Goal: Information Seeking & Learning: Learn about a topic

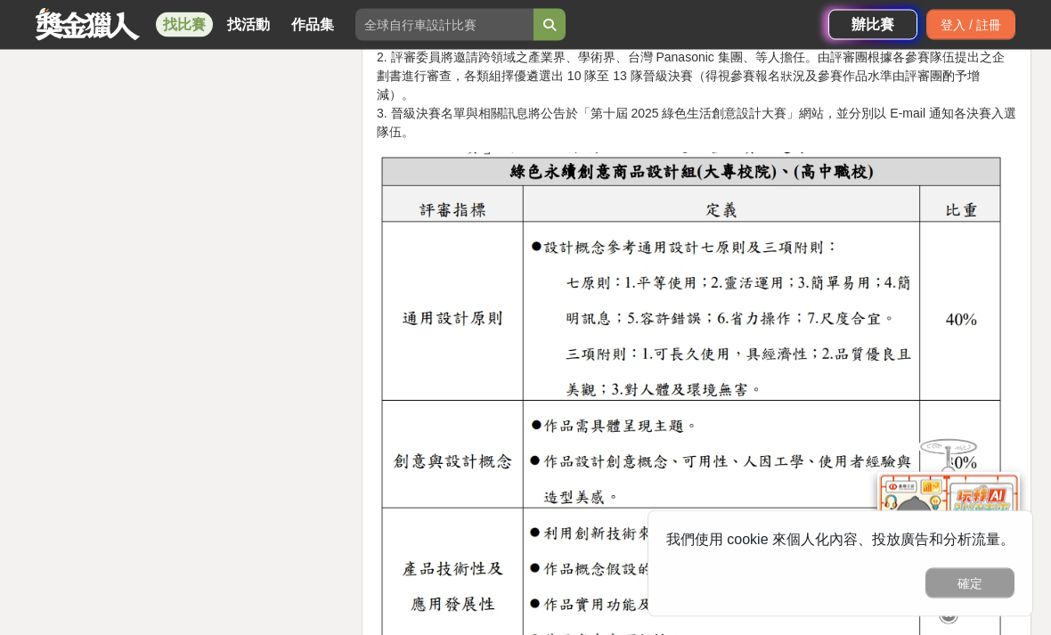
scroll to position [2770, 0]
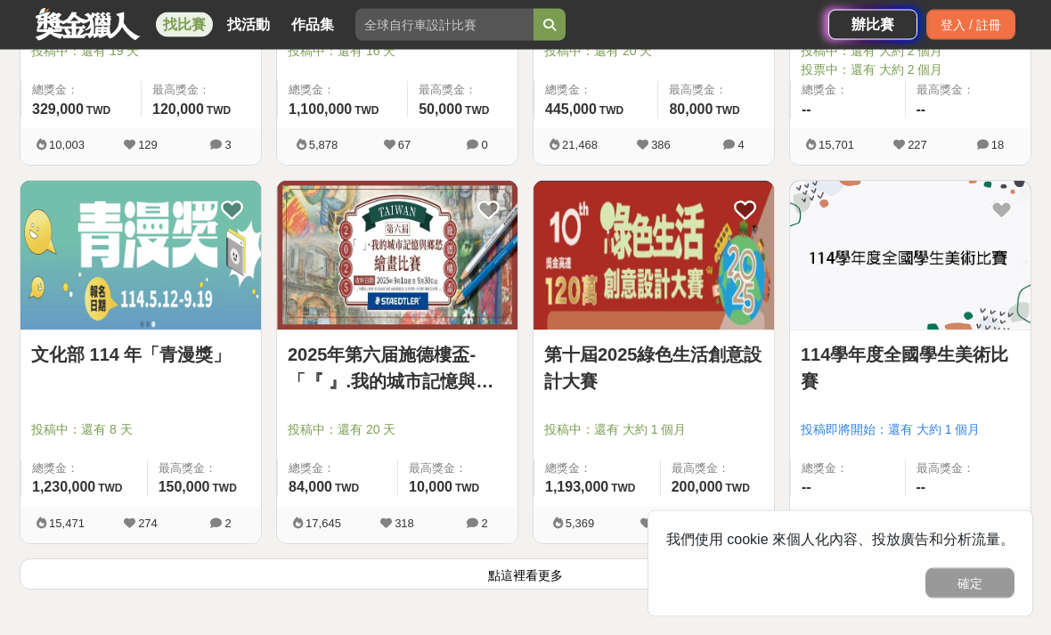
scroll to position [2103, 0]
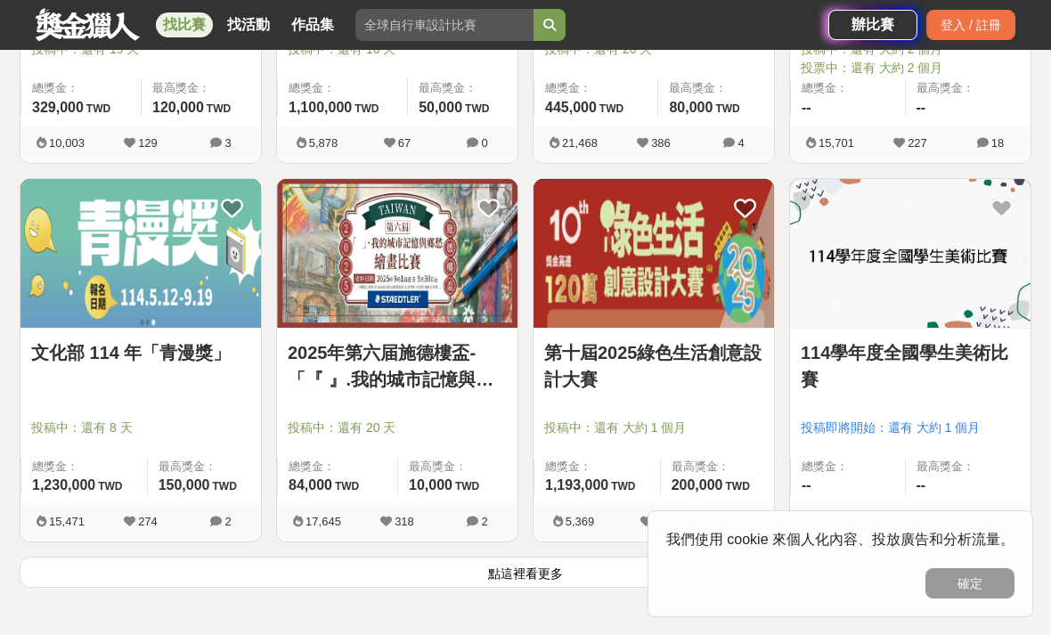
click at [542, 574] on button "點這裡看更多" at bounding box center [526, 572] width 1012 height 31
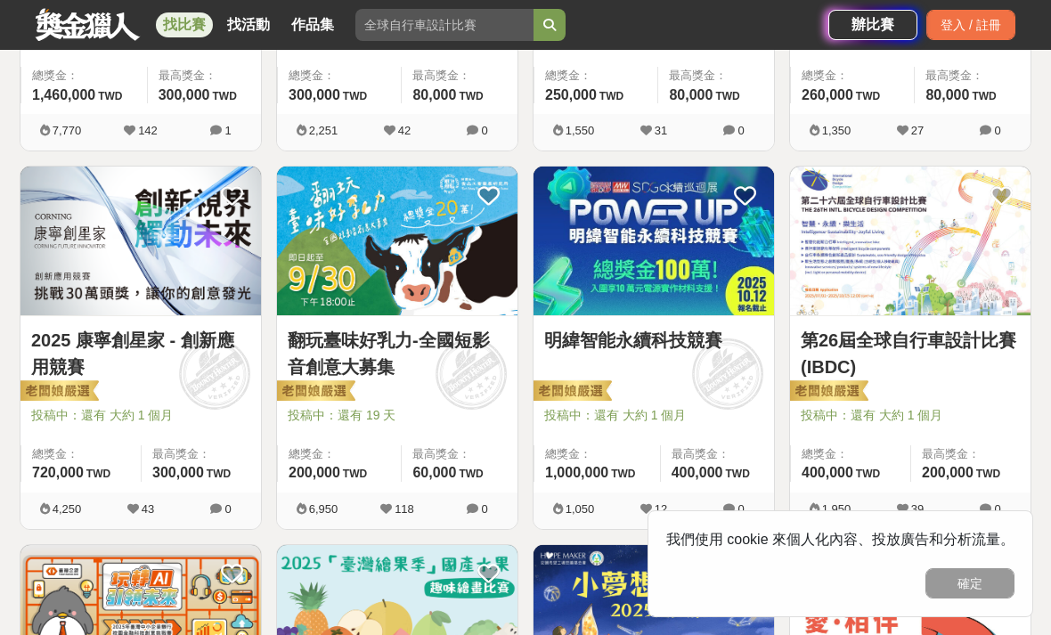
scroll to position [979, 0]
click at [649, 364] on div "明緯智能永續科技競賽" at bounding box center [653, 351] width 219 height 47
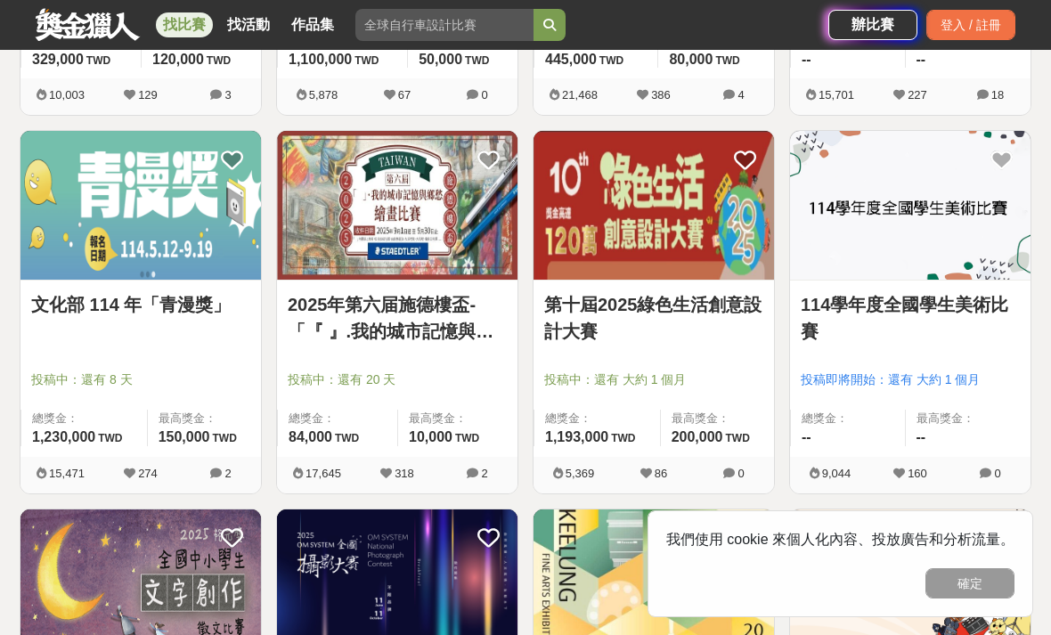
scroll to position [2155, 0]
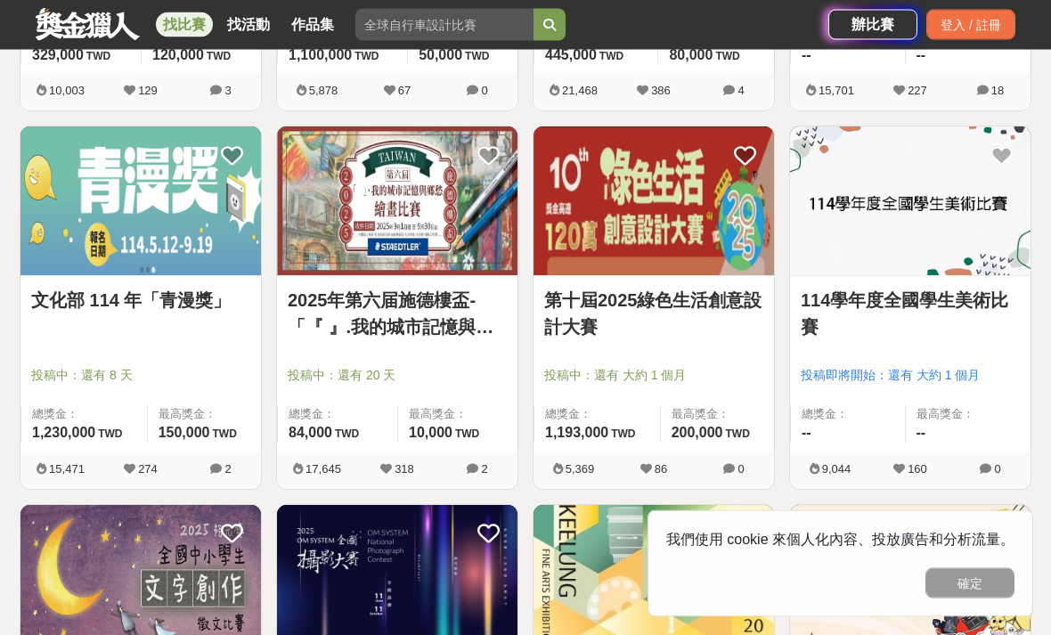
click at [679, 325] on link "第十屆2025綠色生活創意設計大賽" at bounding box center [653, 314] width 219 height 53
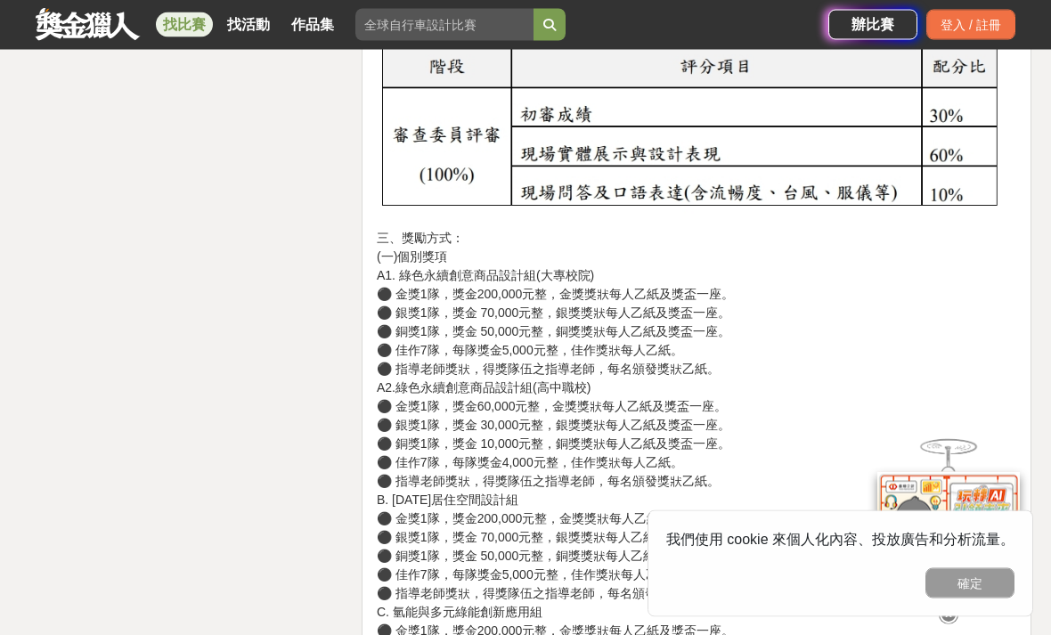
scroll to position [4450, 0]
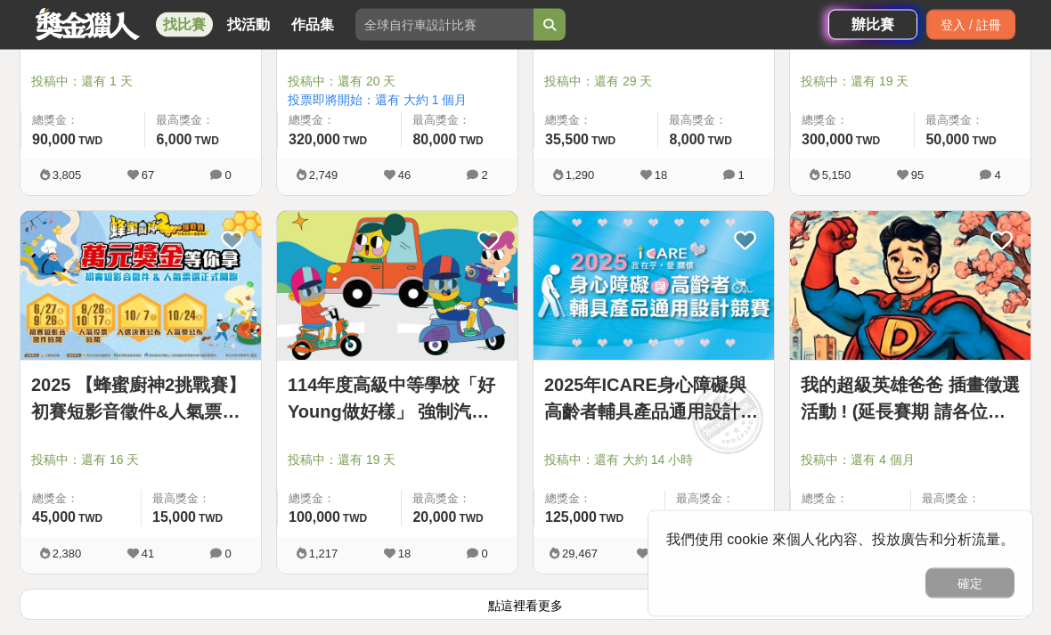
scroll to position [4343, 0]
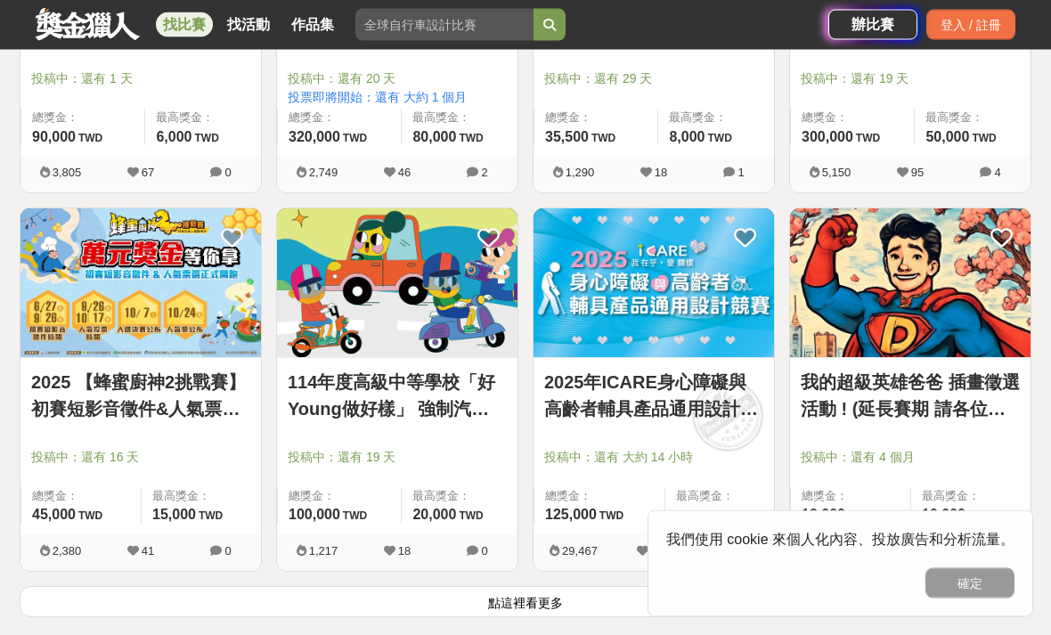
click at [148, 609] on button "點這裡看更多" at bounding box center [526, 602] width 1012 height 31
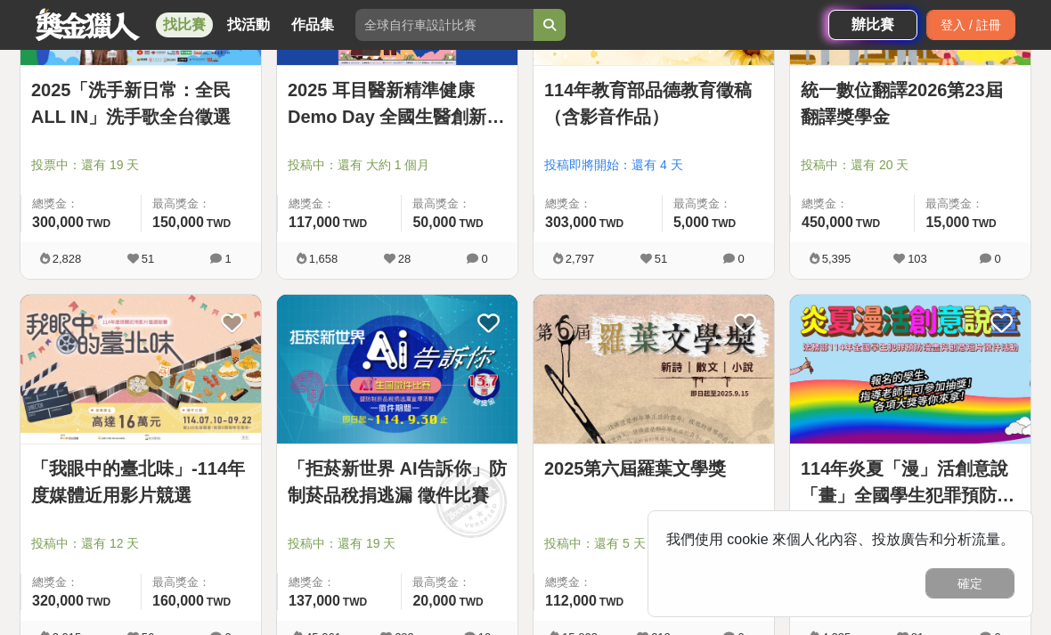
scroll to position [5397, 0]
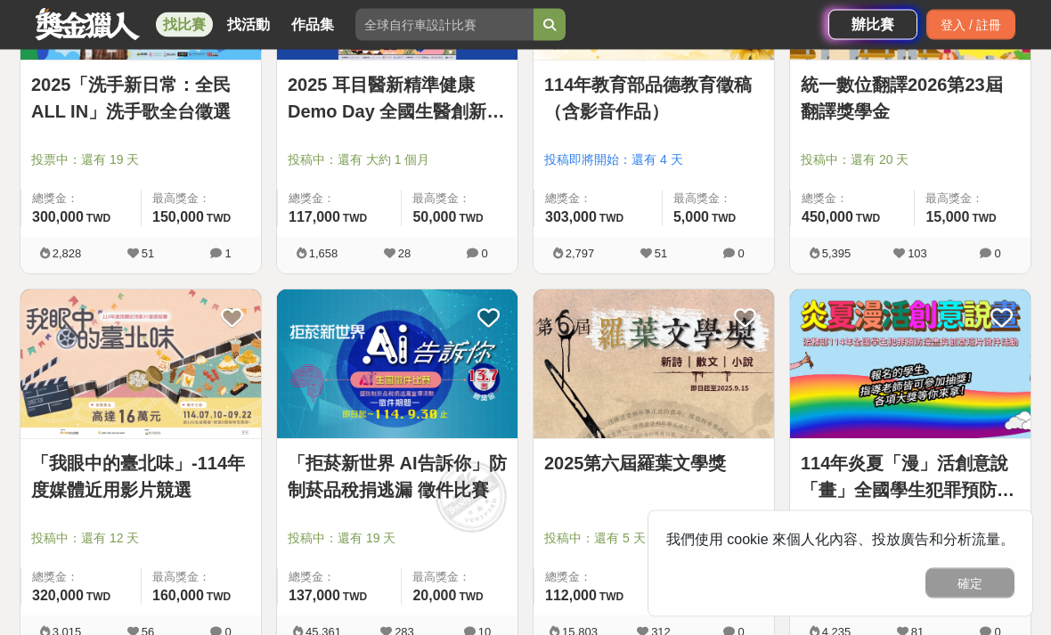
click at [347, 478] on link "「拒菸新世界 AI告訴你」防制菸品稅捐逃漏 徵件比賽" at bounding box center [397, 477] width 219 height 53
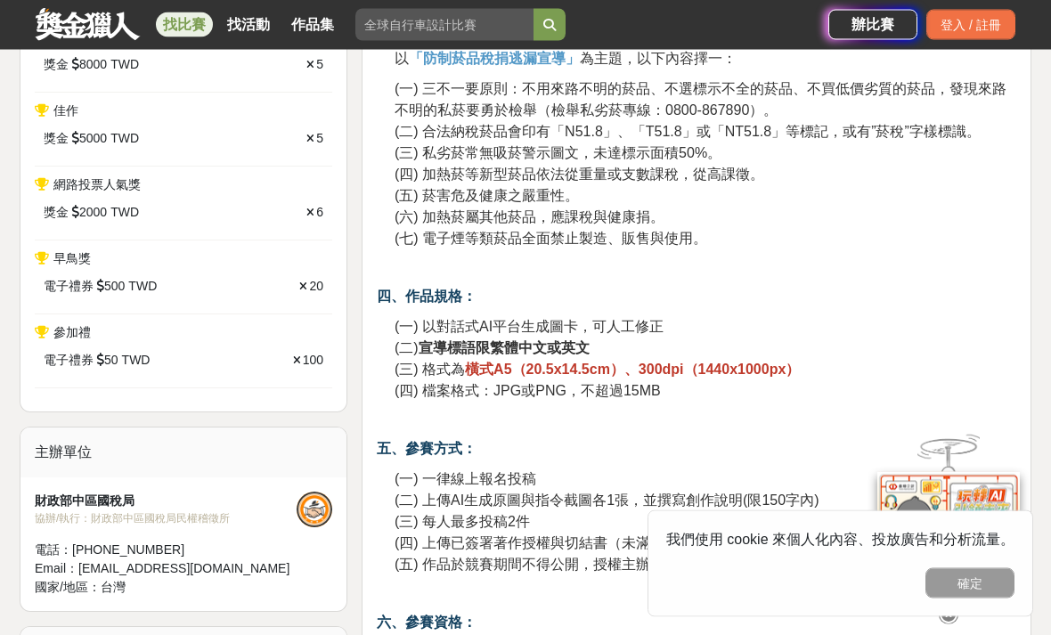
scroll to position [970, 0]
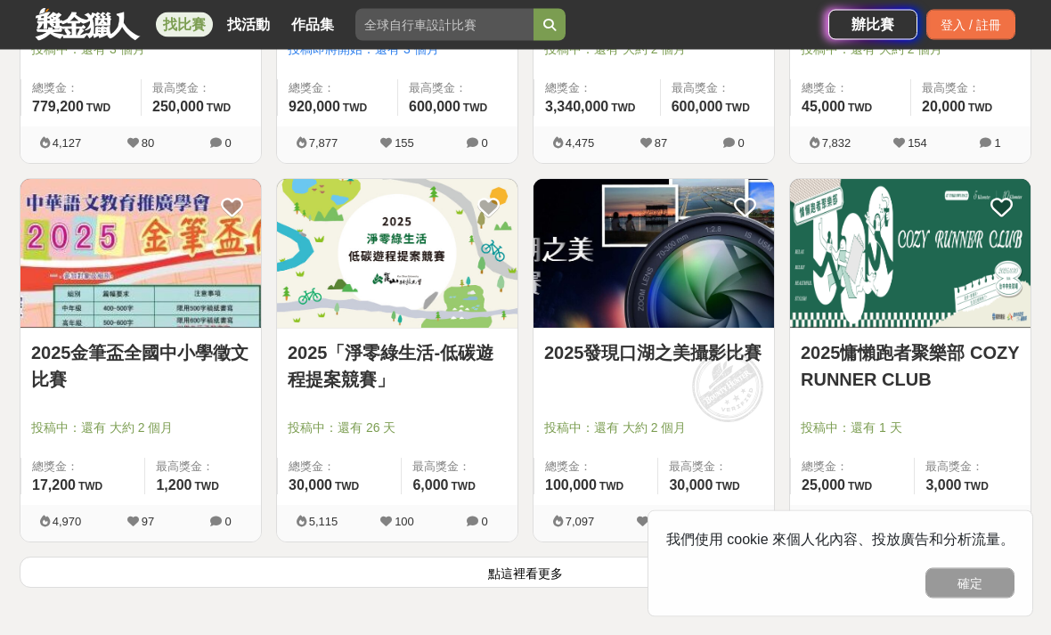
scroll to position [6645, 0]
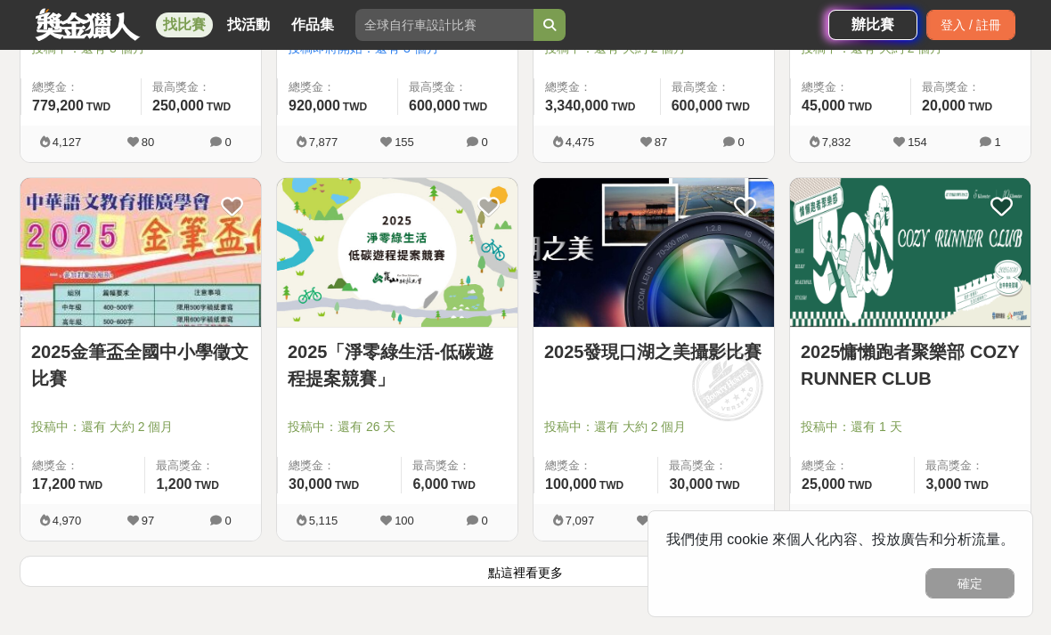
click at [224, 583] on button "點這裡看更多" at bounding box center [526, 571] width 1012 height 31
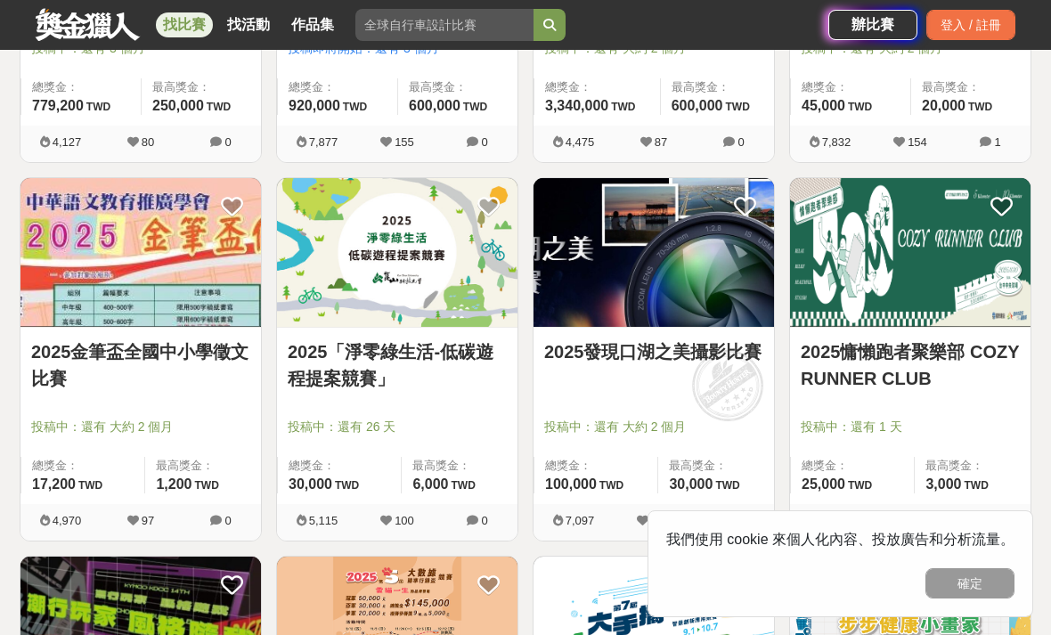
click at [312, 391] on link "2025「淨零綠生活-低碳遊程提案競賽」" at bounding box center [397, 365] width 219 height 53
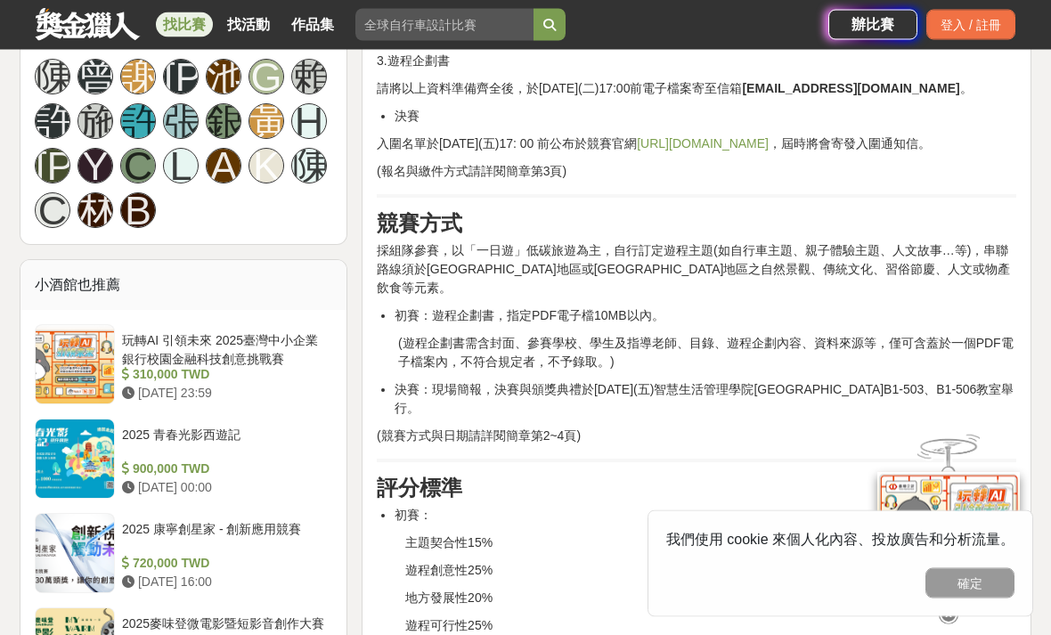
scroll to position [1196, 0]
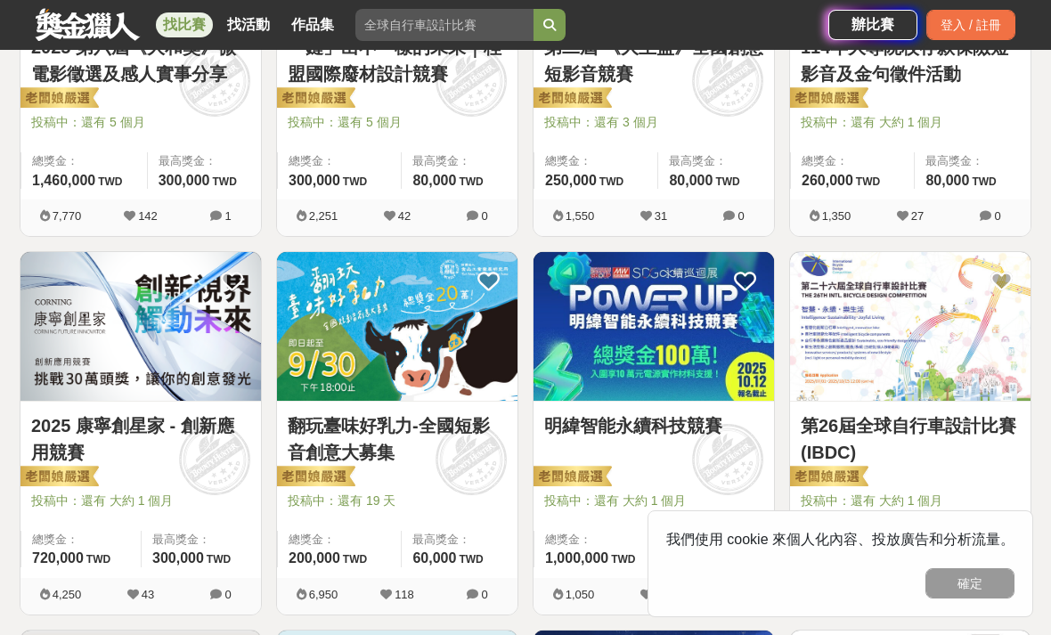
scroll to position [889, 0]
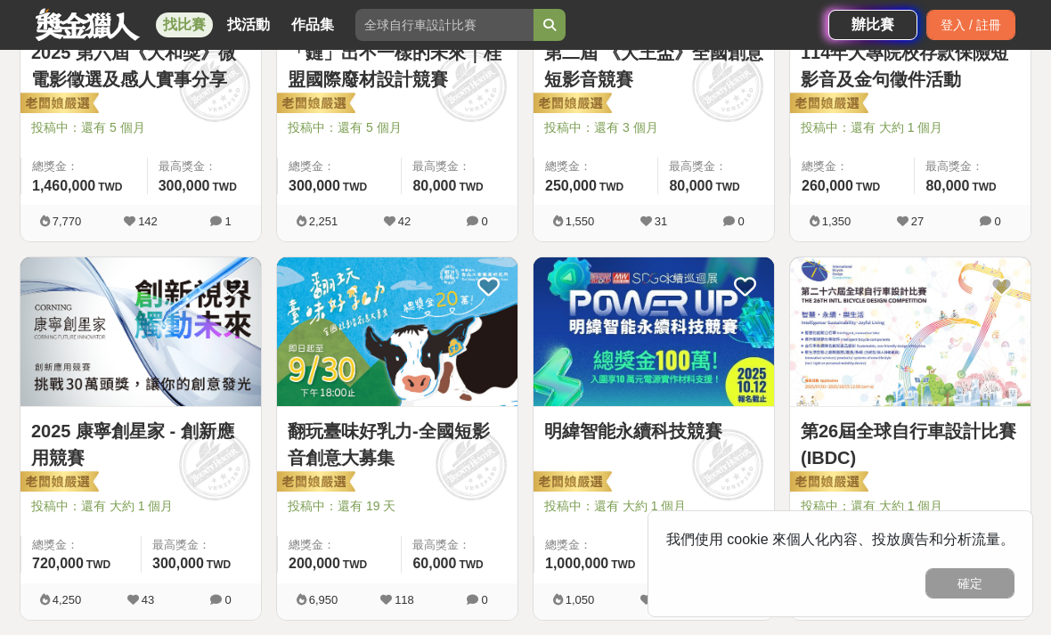
click at [568, 441] on link "明緯智能永續科技競賽" at bounding box center [653, 431] width 219 height 27
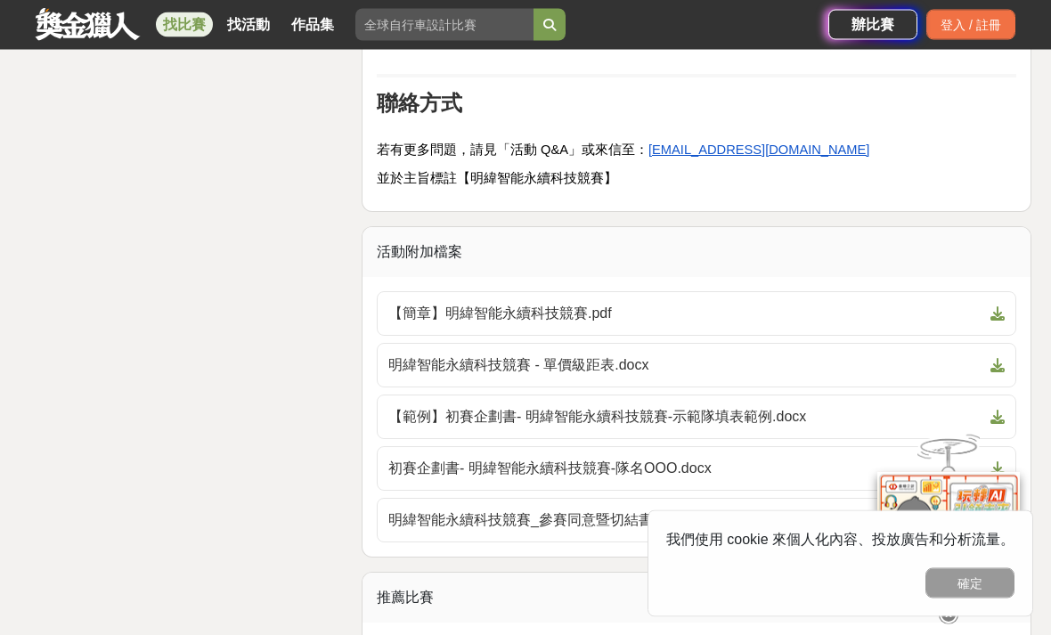
scroll to position [4313, 0]
click at [443, 302] on span "【簡章】明緯智能永續科技競賽.pdf" at bounding box center [686, 312] width 595 height 21
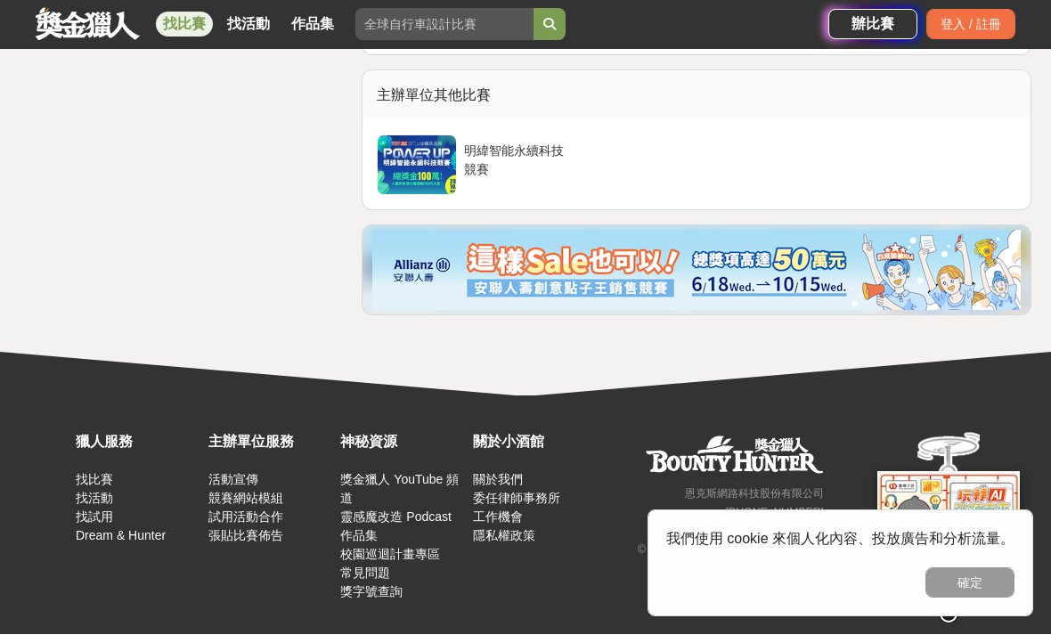
scroll to position [5183, 0]
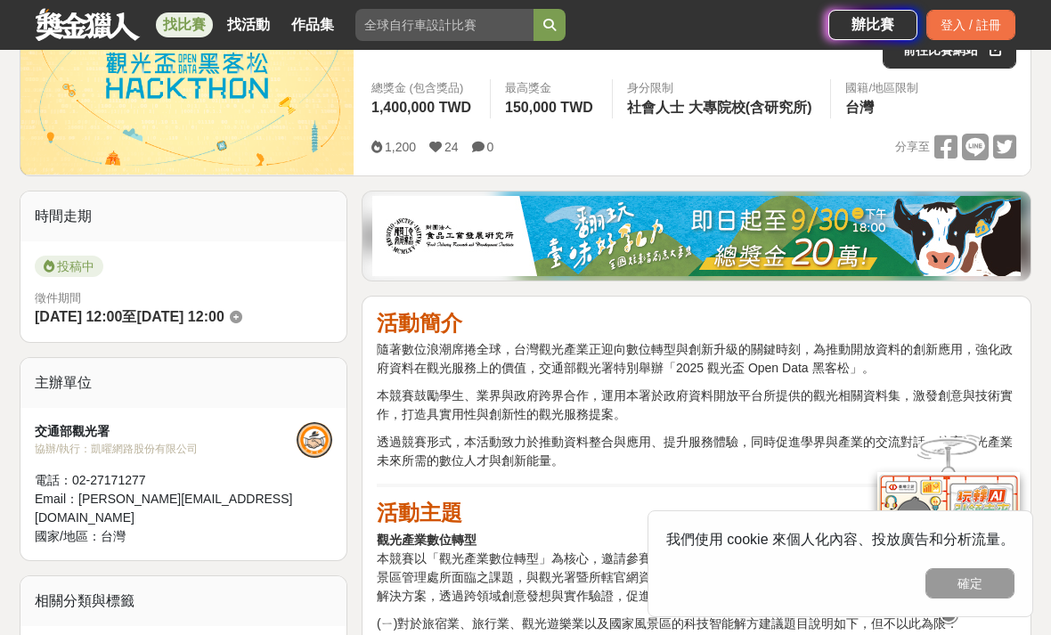
scroll to position [338, 0]
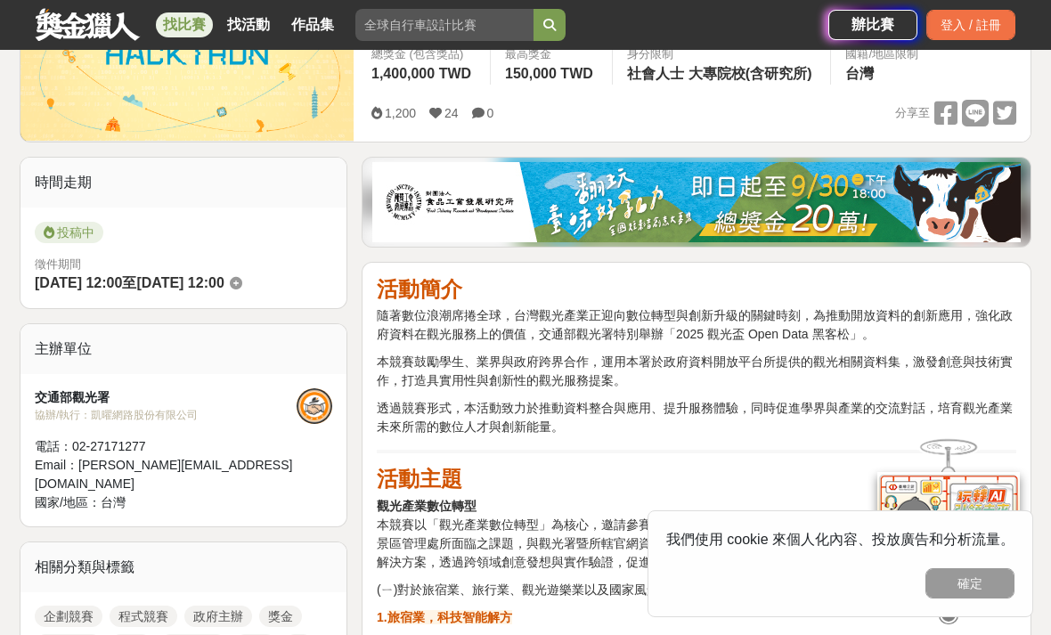
click at [937, 599] on button "確定" at bounding box center [970, 584] width 89 height 30
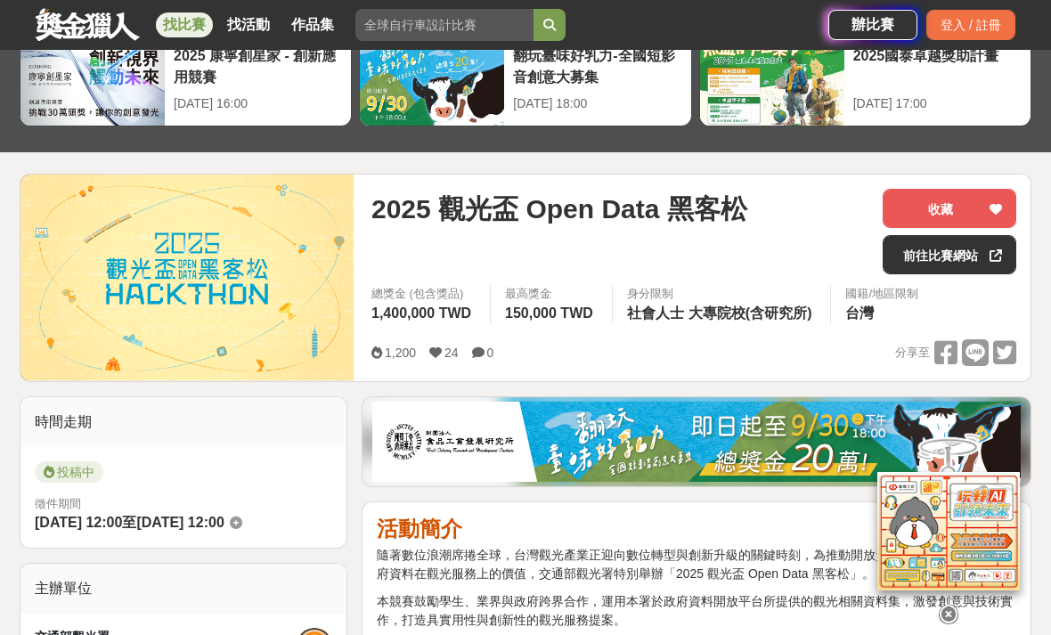
scroll to position [0, 0]
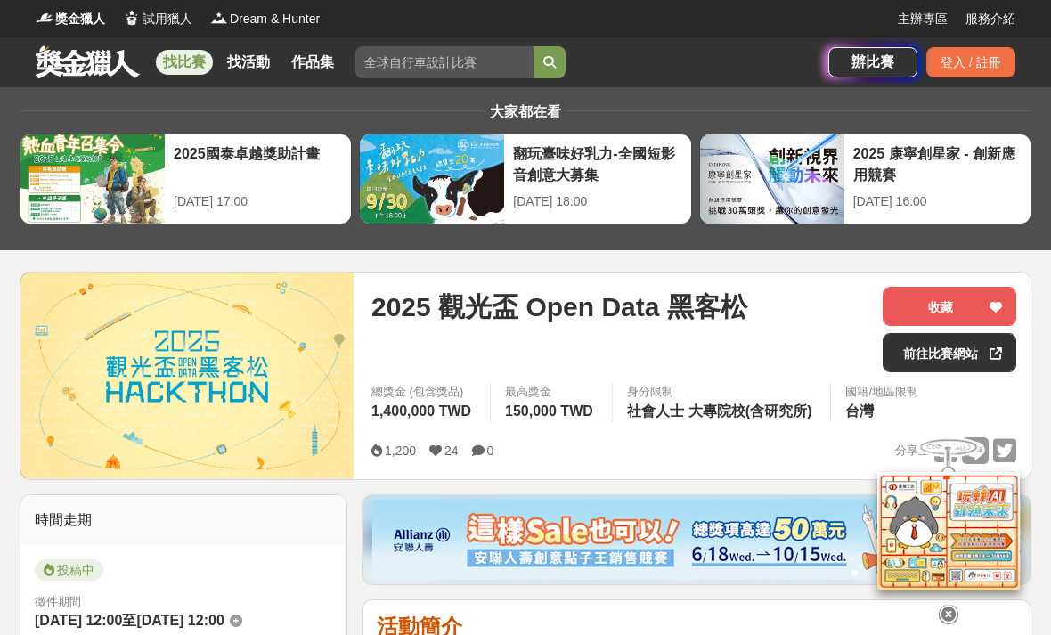
click at [182, 64] on link "找比賽" at bounding box center [184, 62] width 57 height 25
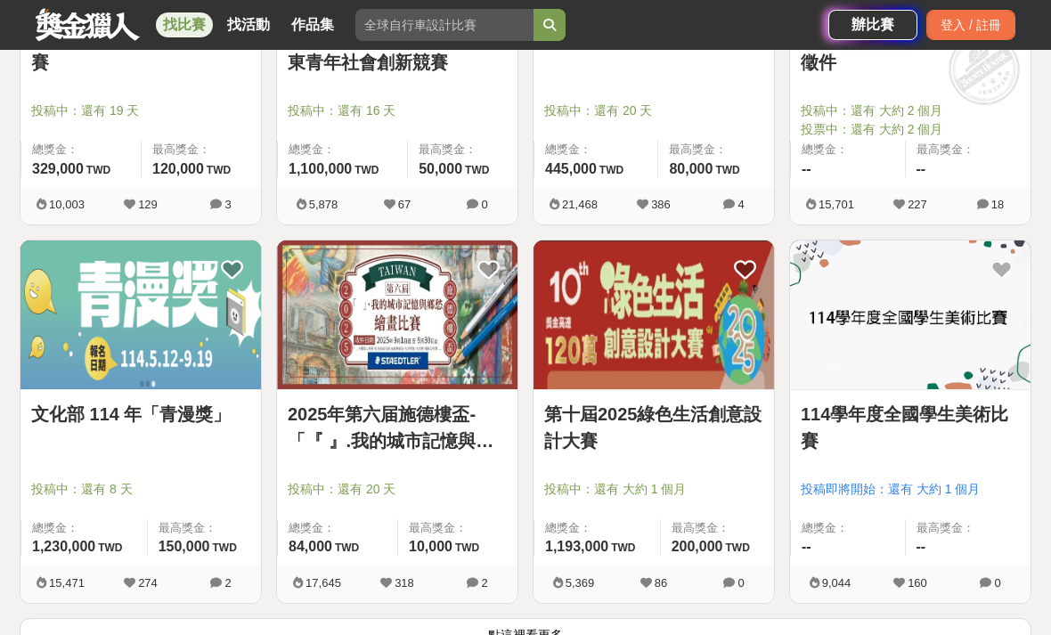
scroll to position [2051, 0]
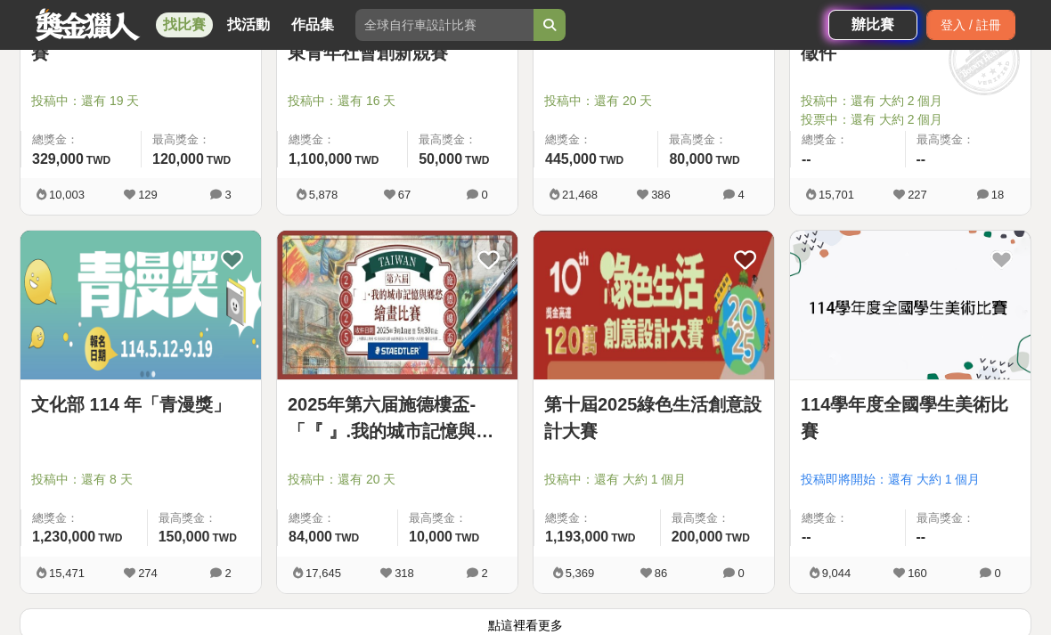
click at [186, 624] on button "點這裡看更多" at bounding box center [526, 624] width 1012 height 31
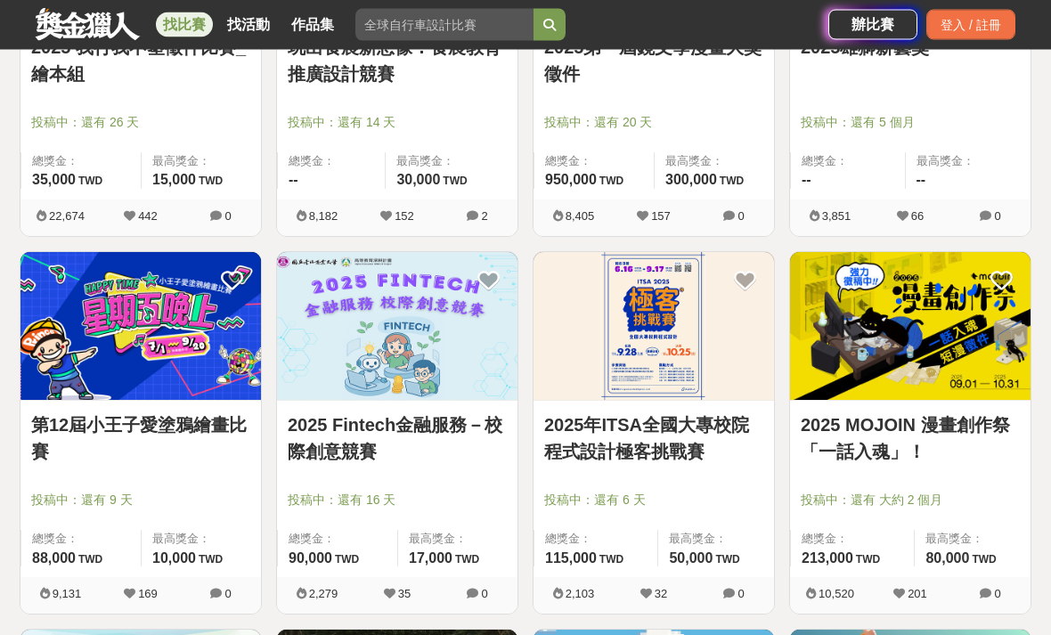
scroll to position [3546, 0]
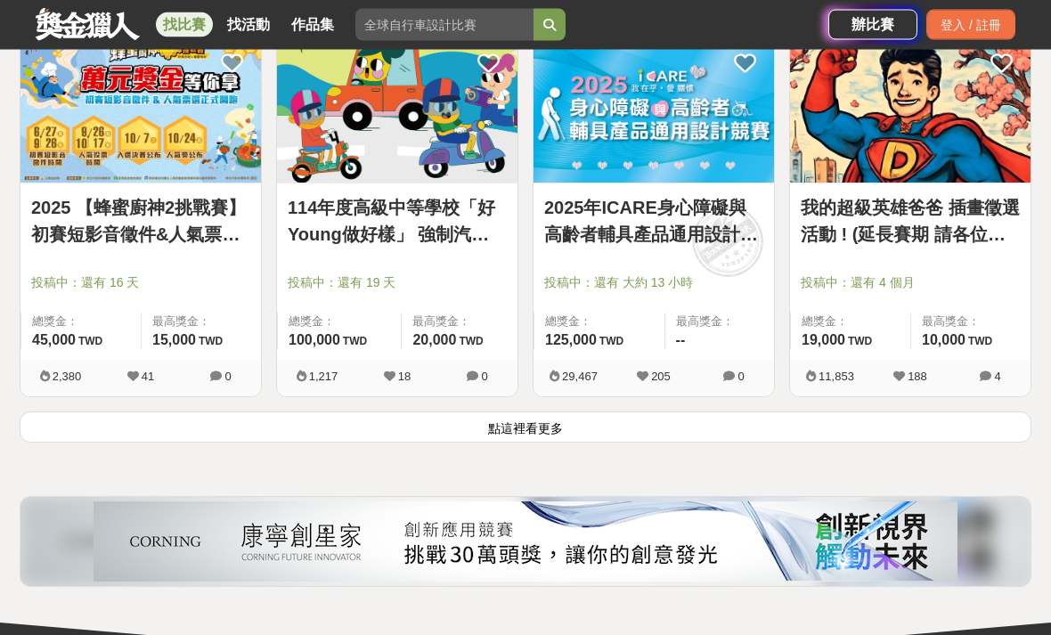
click at [94, 434] on button "點這裡看更多" at bounding box center [526, 428] width 1012 height 31
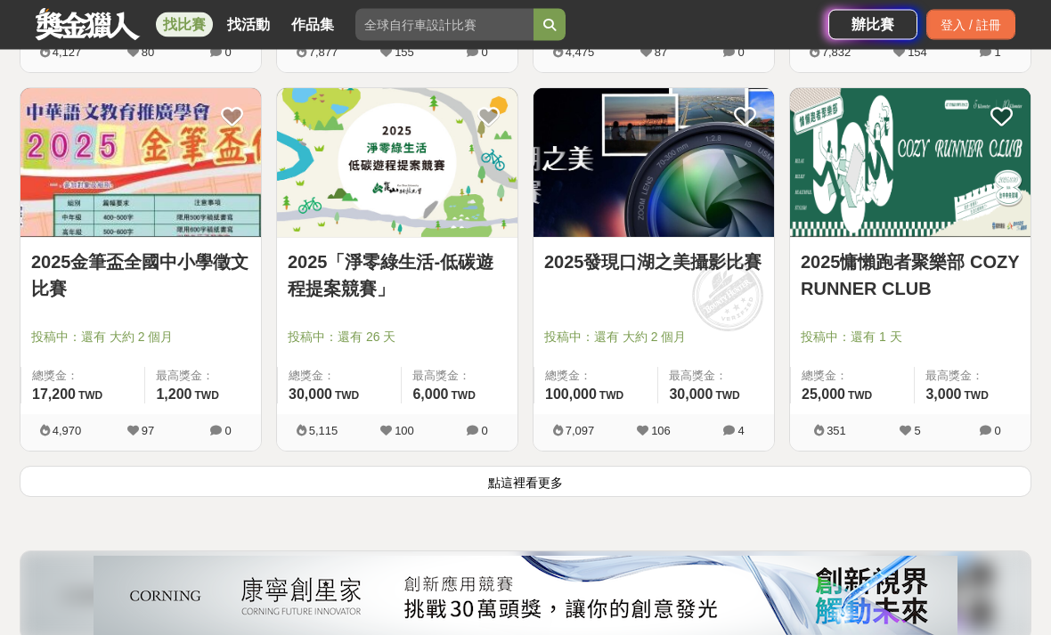
click at [113, 472] on button "點這裡看更多" at bounding box center [526, 482] width 1012 height 31
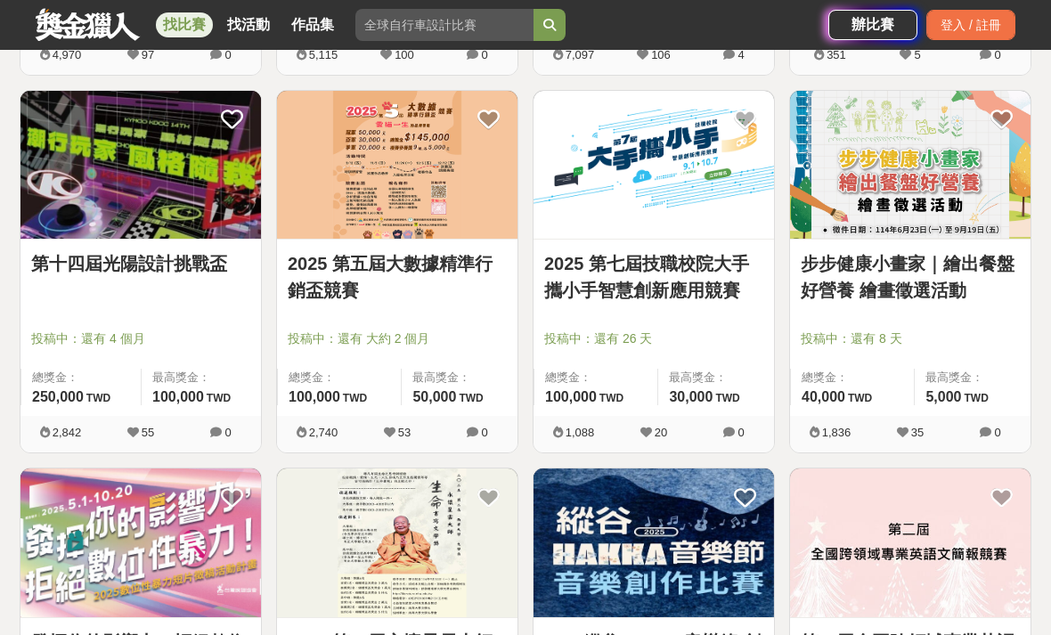
scroll to position [7108, 0]
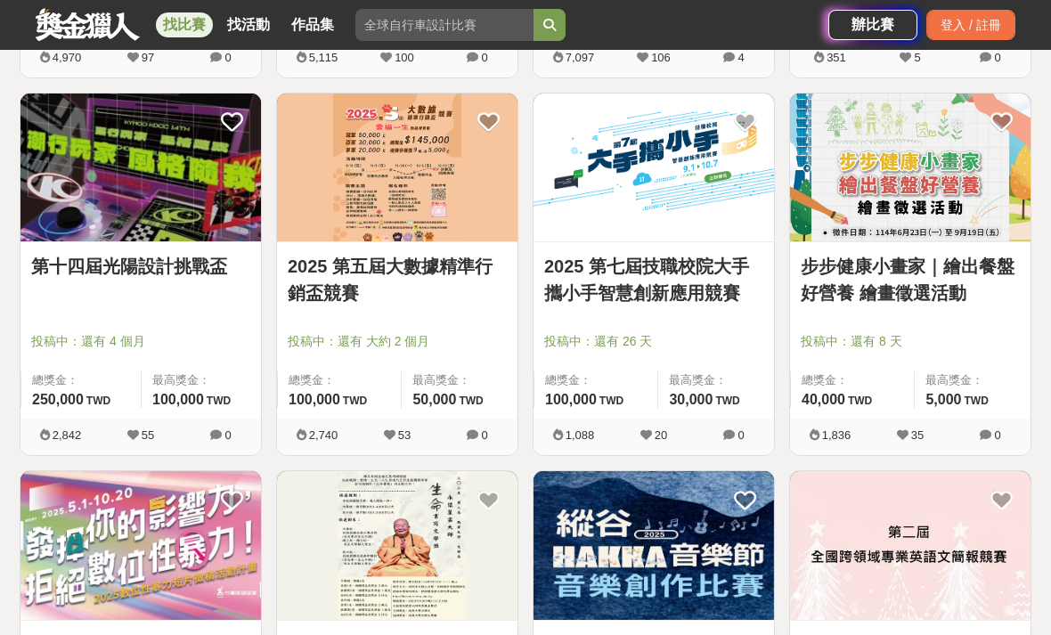
click at [345, 307] on link "2025 第五屆大數據精準行銷盃競賽" at bounding box center [397, 279] width 219 height 53
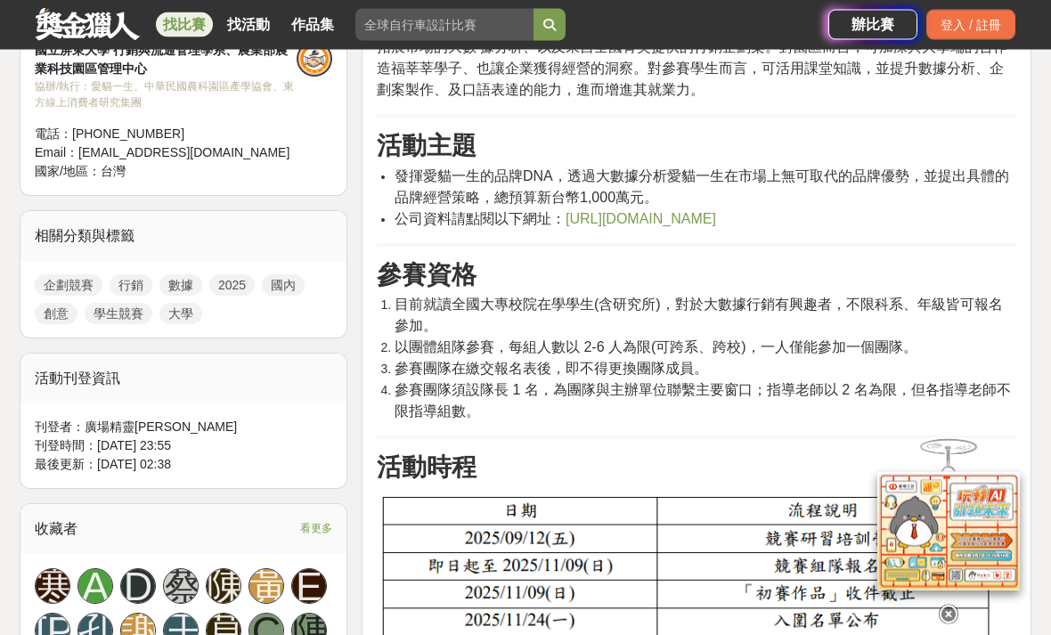
scroll to position [691, 0]
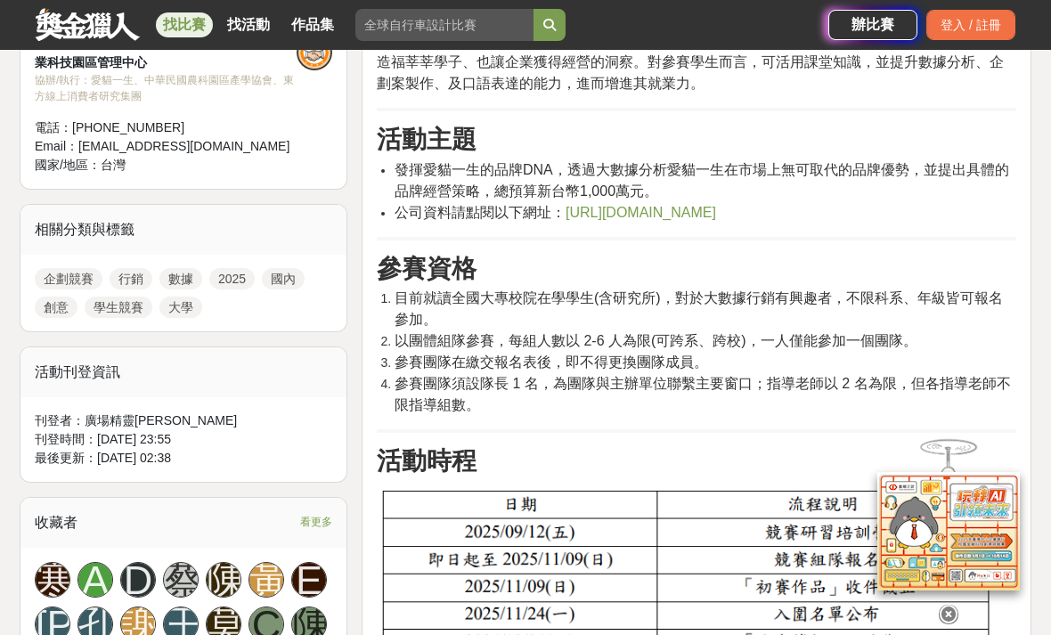
click at [669, 217] on span "[URL][DOMAIN_NAME]" at bounding box center [641, 212] width 151 height 15
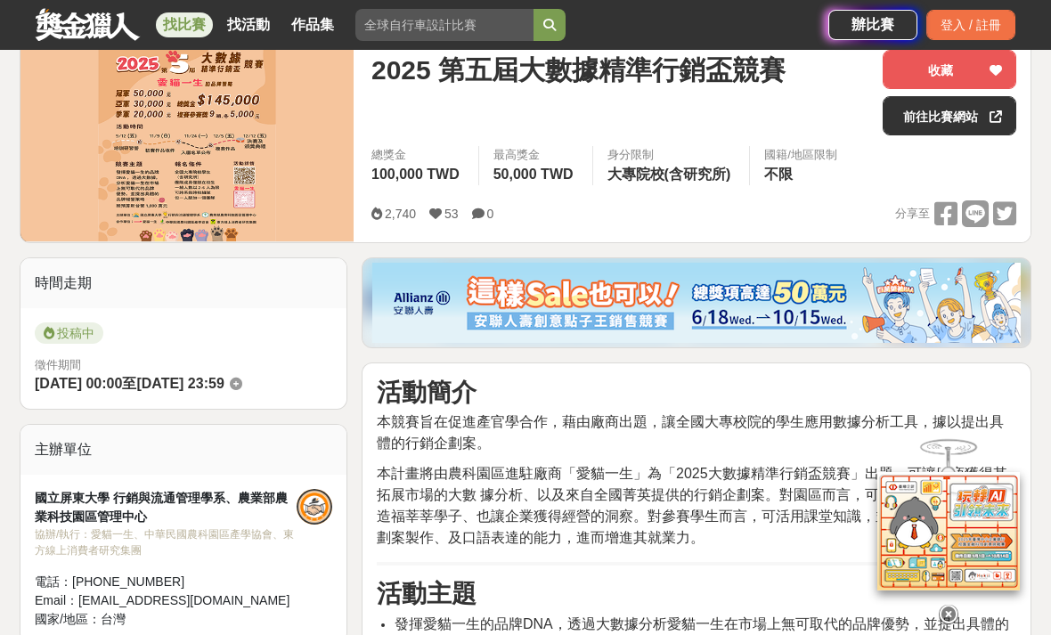
scroll to position [0, 0]
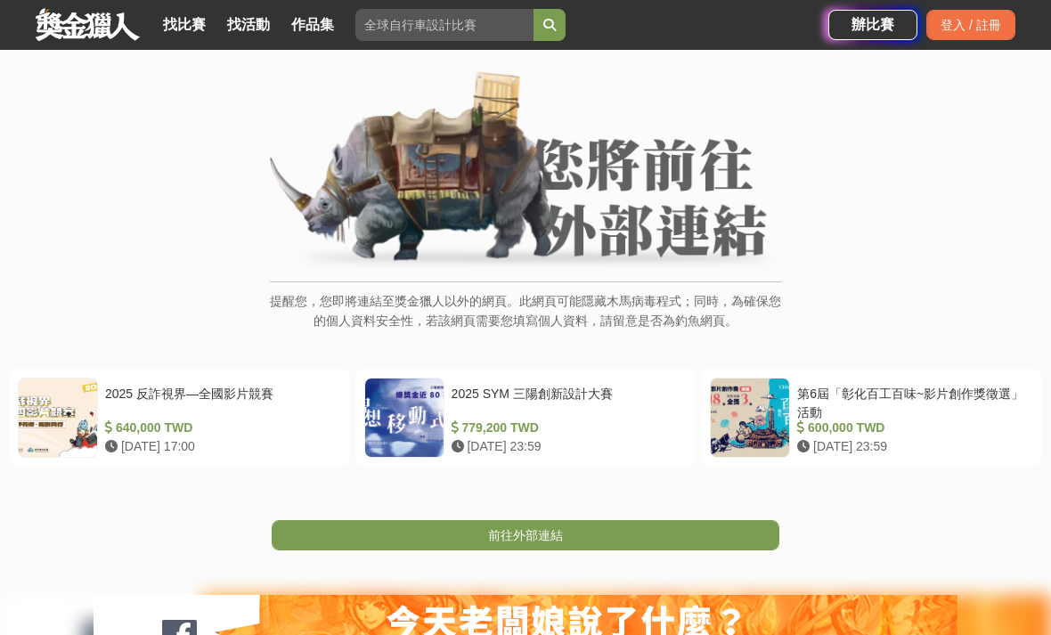
click at [601, 547] on link "前往外部連結" at bounding box center [526, 535] width 508 height 30
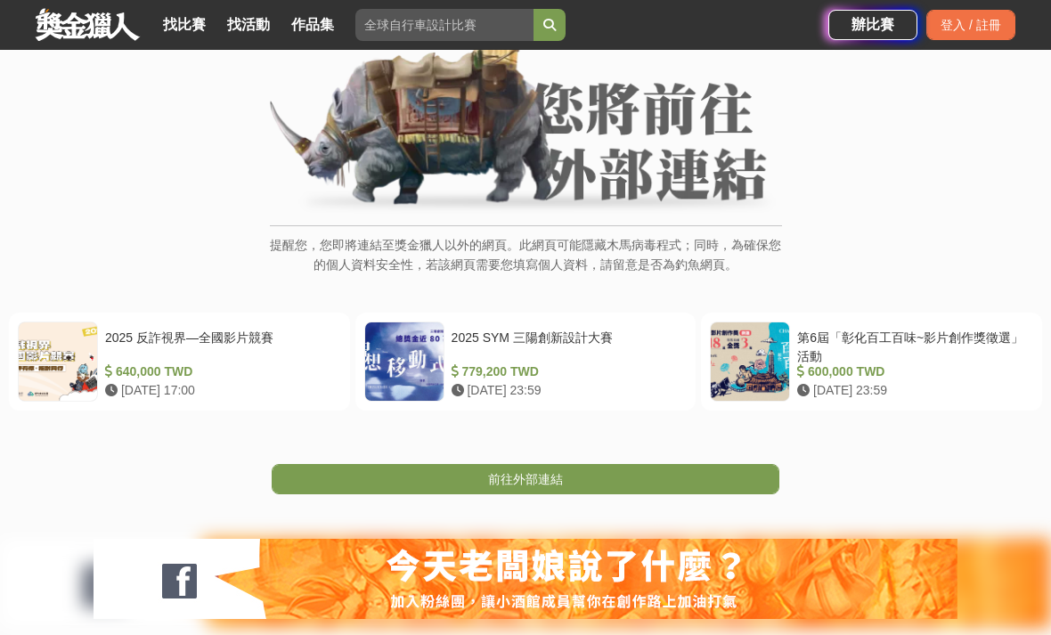
scroll to position [145, 0]
